Goal: Find specific page/section: Find specific page/section

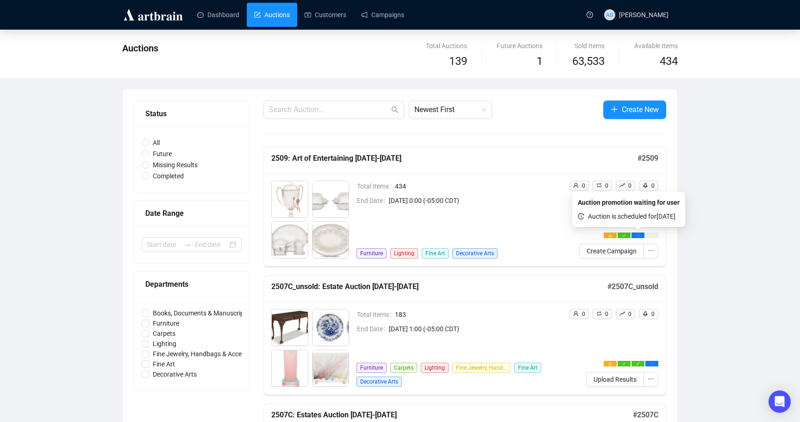
click at [609, 249] on span "Create Campaign" at bounding box center [612, 251] width 50 height 10
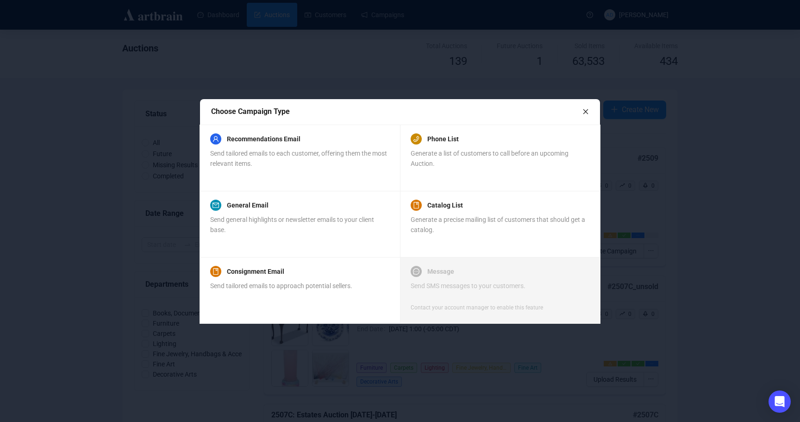
click at [585, 110] on icon "close" at bounding box center [585, 111] width 6 height 6
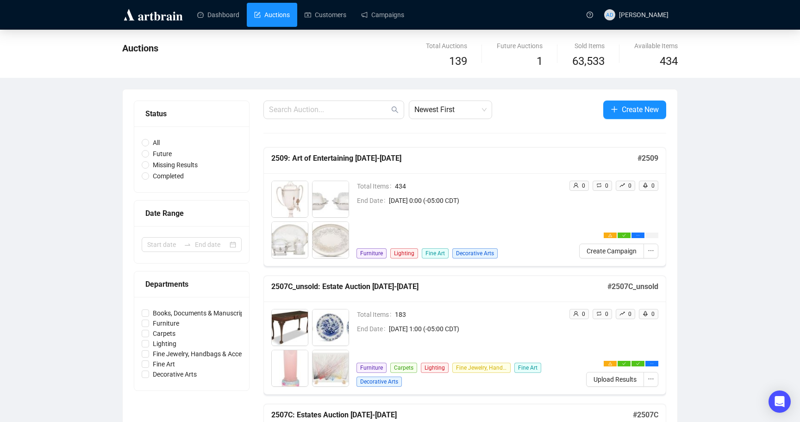
click at [374, 219] on div "Total Items 434 End Date [DATE] 0:00 (-05:00 CDT) Furniture Lighting Fine Art D…" at bounding box center [458, 220] width 205 height 78
